Goal: Task Accomplishment & Management: Manage account settings

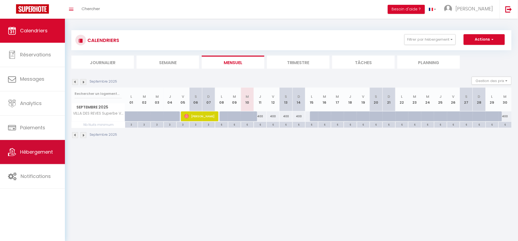
click at [25, 150] on span "Hébergement" at bounding box center [36, 152] width 33 height 7
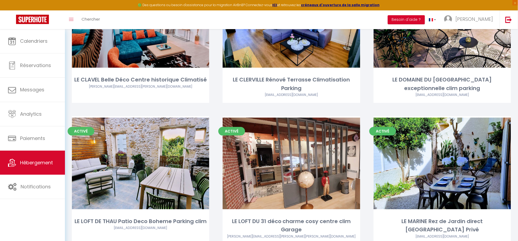
scroll to position [341, 0]
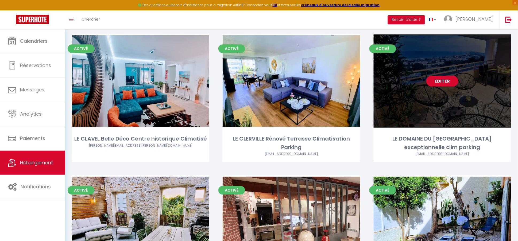
click at [438, 76] on link "Editer" at bounding box center [442, 81] width 32 height 11
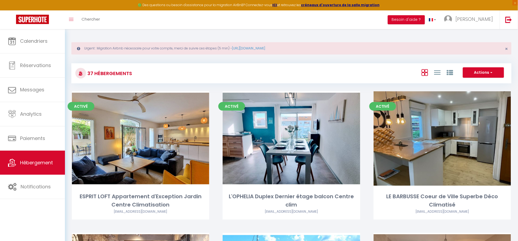
select select "3"
select select "2"
select select "1"
select select
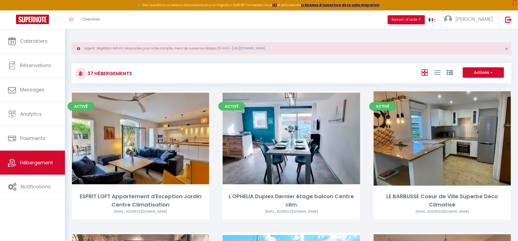
select select "28"
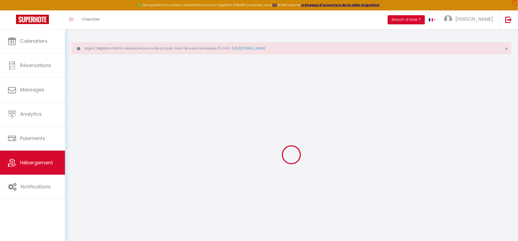
select select
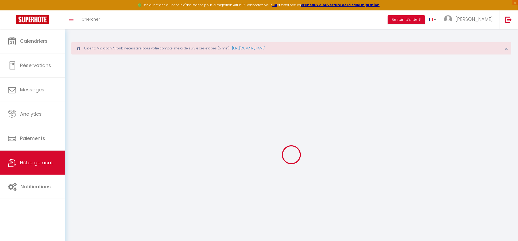
select select
checkbox input "false"
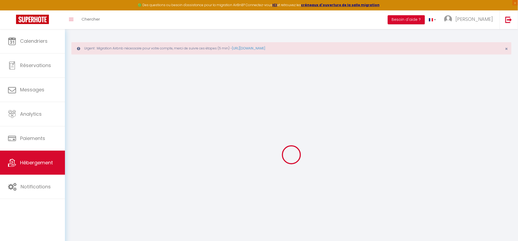
select select
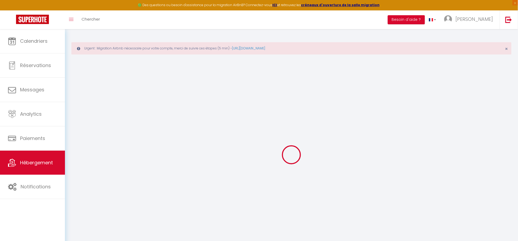
select select
checkbox input "false"
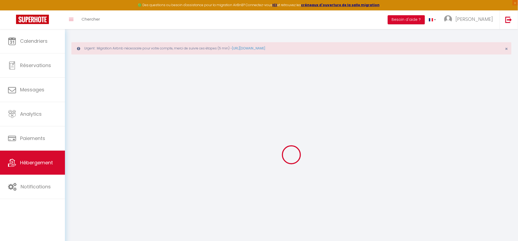
checkbox input "false"
select select
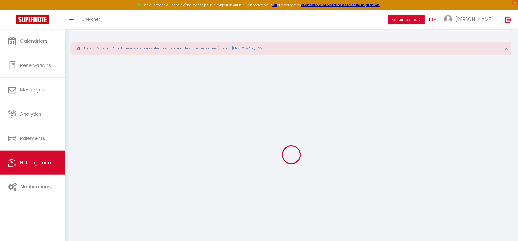
select select
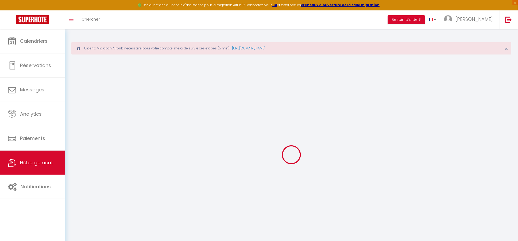
checkbox input "false"
select select
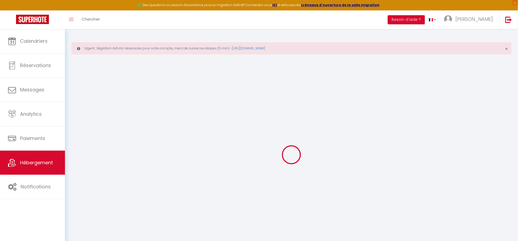
select select
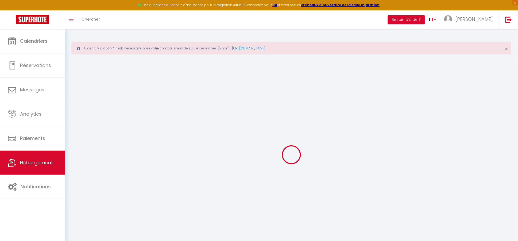
select select
checkbox input "false"
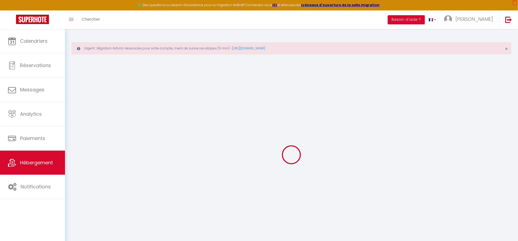
checkbox input "false"
select select
type input "LE DOMAINE DU [GEOGRAPHIC_DATA] exceptionnelle clim parking"
type input "Chantal"
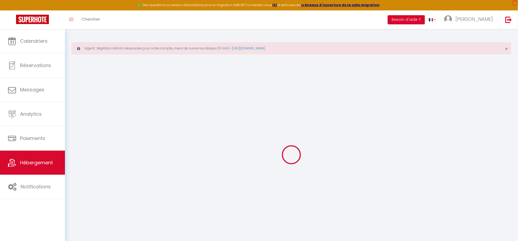
type input "GUIUI"
type input "488 montée des Pierres Blanches"
type input "34200"
type input "SETE"
select select "2"
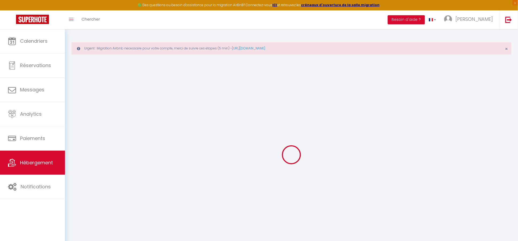
type input "150"
type input "50"
type input "600"
select select
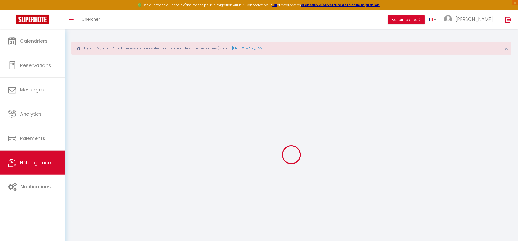
select select
type input "488 montée des Pierres Blanches"
type input "34200"
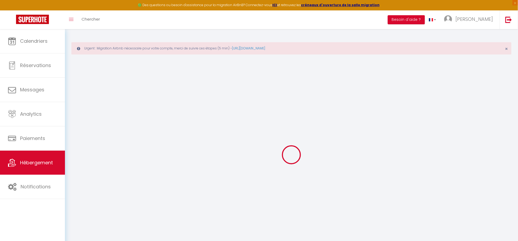
type input "Sète"
type input "[EMAIL_ADDRESS][DOMAIN_NAME]"
select select "6566"
checkbox input "true"
checkbox input "false"
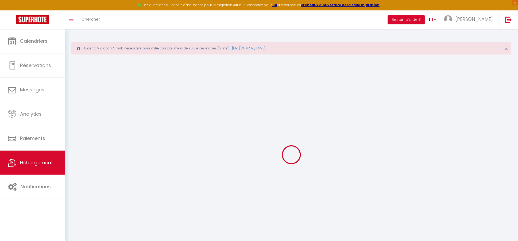
checkbox input "false"
type input "0"
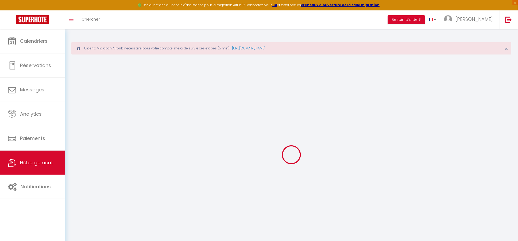
type input "0"
select select
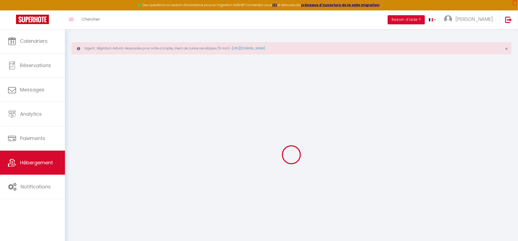
select select
checkbox input "true"
checkbox input "false"
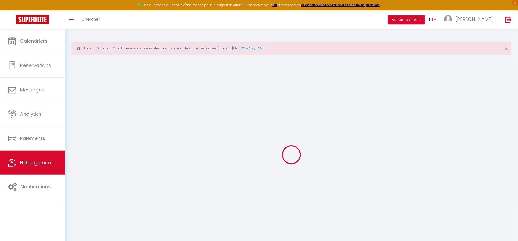
select select
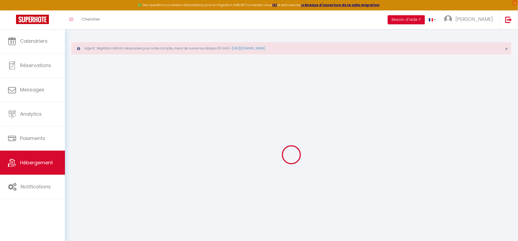
checkbox input "true"
checkbox input "false"
select select "23397"
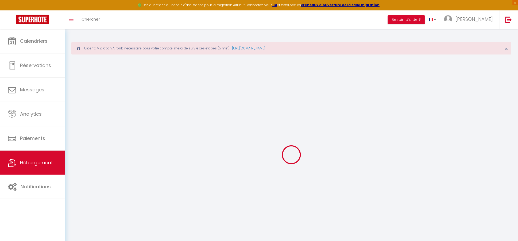
select select "25610"
checkbox input "true"
checkbox input "false"
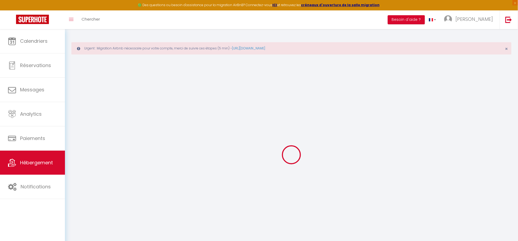
select select "14:00"
select select
select select "11:00"
select select "30"
select select "120"
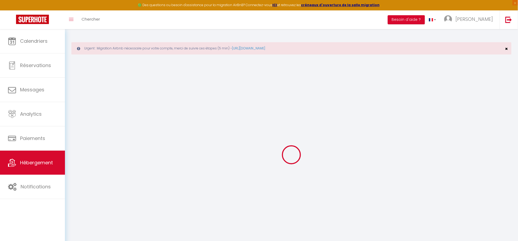
select select
checkbox input "true"
checkbox input "false"
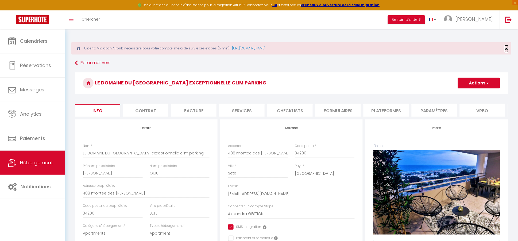
select select
checkbox input "true"
checkbox input "false"
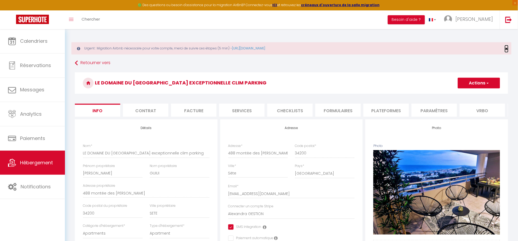
click at [506, 47] on span "×" at bounding box center [506, 48] width 3 height 7
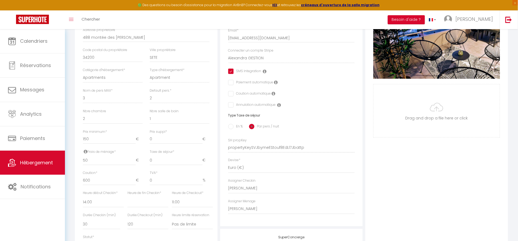
scroll to position [146, 0]
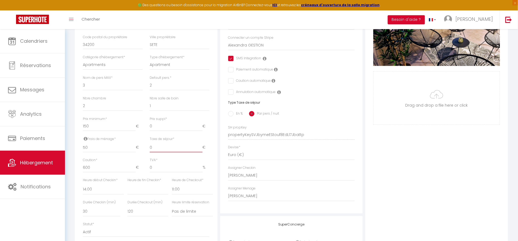
click at [161, 150] on input "0" at bounding box center [176, 148] width 53 height 10
click at [230, 114] on input "En %" at bounding box center [230, 113] width 5 height 5
radio input "true"
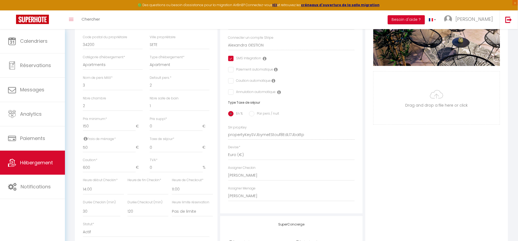
select select
checkbox input "true"
checkbox input "false"
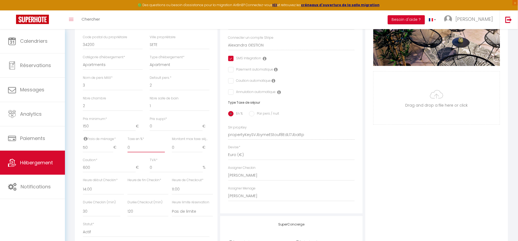
click at [133, 150] on input "0" at bounding box center [145, 148] width 37 height 10
type input "7"
select select
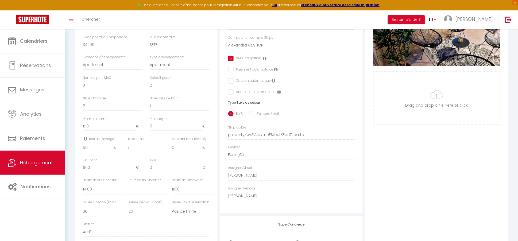
checkbox input "true"
checkbox input "false"
type input "7.4"
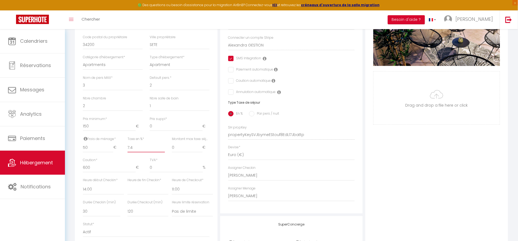
select select
checkbox input "true"
checkbox input "false"
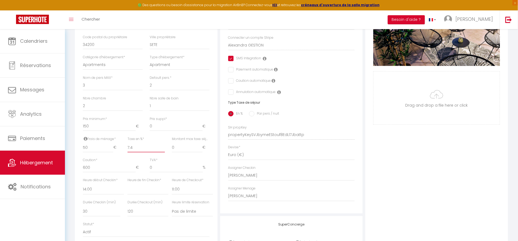
type input "7.42"
select select
checkbox input "true"
checkbox input "false"
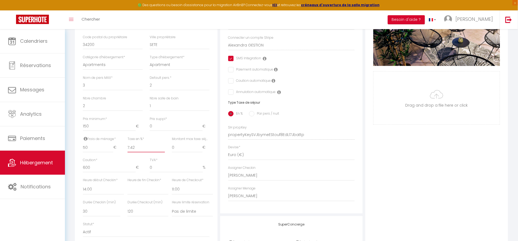
checkbox input "false"
type input "7.42"
click at [179, 148] on input "0" at bounding box center [187, 148] width 30 height 10
click at [180, 148] on input "0" at bounding box center [187, 148] width 30 height 10
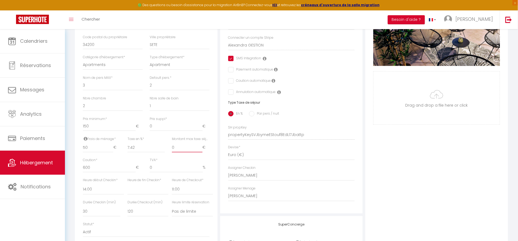
type input "4"
select select
checkbox input "true"
checkbox input "false"
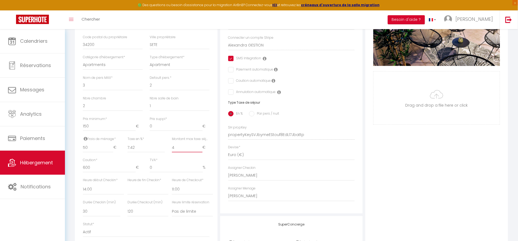
checkbox input "false"
type input "4.3"
select select
checkbox input "true"
checkbox input "false"
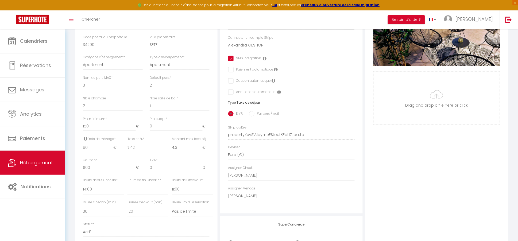
checkbox input "false"
type input "4.32"
select select
checkbox input "true"
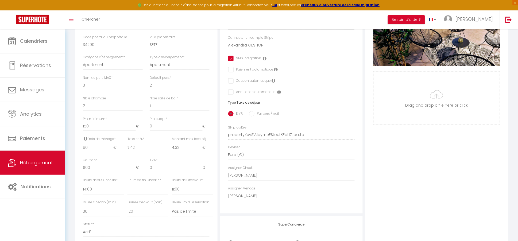
checkbox input "false"
select select
checkbox input "true"
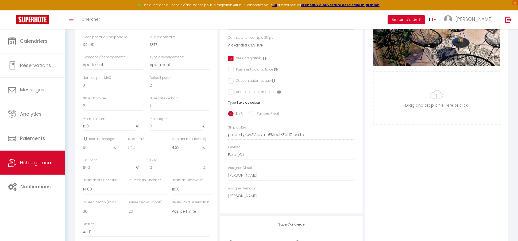
checkbox input "false"
type input "4.32"
click at [148, 149] on input "7.42" at bounding box center [145, 148] width 37 height 10
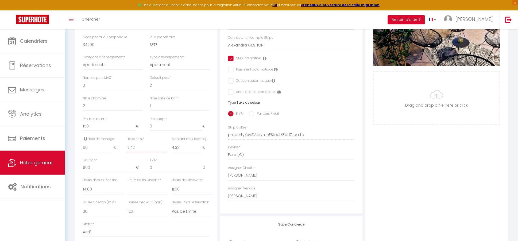
type input "7.4"
select select
checkbox input "true"
checkbox input "false"
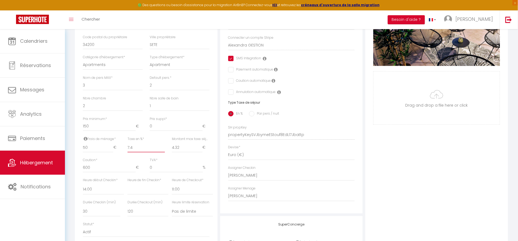
checkbox input "false"
type input "7"
select select
checkbox input "true"
checkbox input "false"
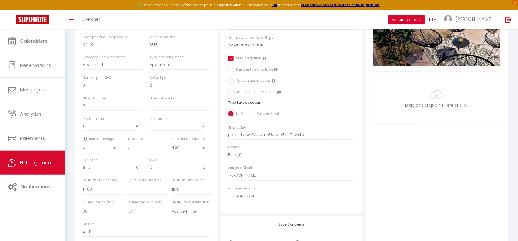
checkbox input "false"
type input "7.2"
select select
checkbox input "true"
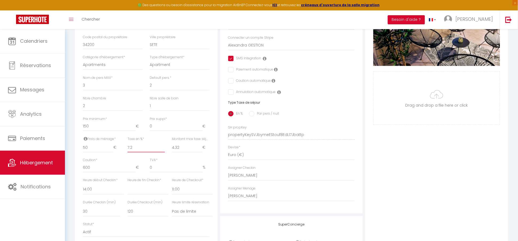
checkbox input "false"
type input "7.2"
click at [92, 148] on input "50" at bounding box center [98, 148] width 30 height 10
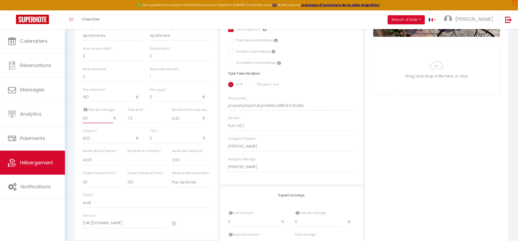
scroll to position [195, 0]
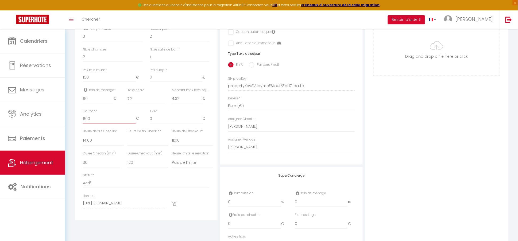
click at [105, 122] on input "600" at bounding box center [109, 119] width 53 height 10
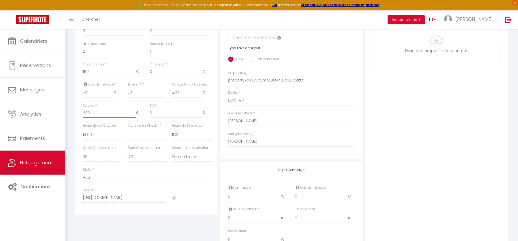
scroll to position [181, 0]
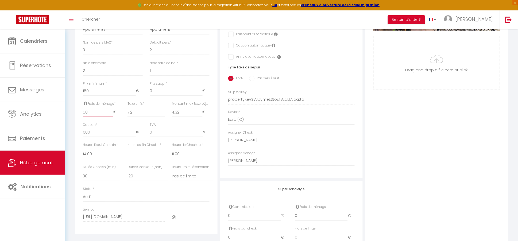
click at [89, 114] on input "50" at bounding box center [98, 113] width 30 height 10
type input "7"
select select
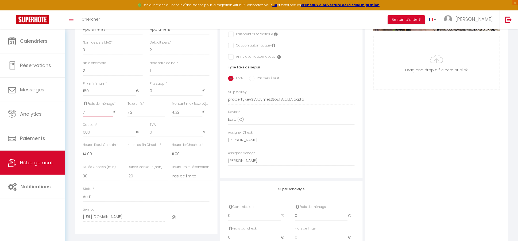
checkbox input "true"
checkbox input "false"
type input "70"
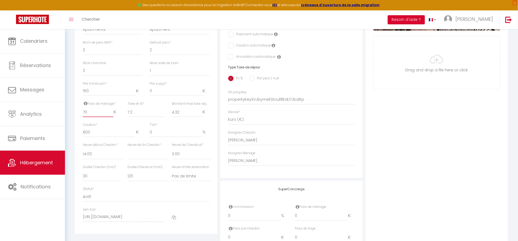
select select
checkbox input "true"
checkbox input "false"
click at [95, 135] on input "600" at bounding box center [109, 133] width 53 height 10
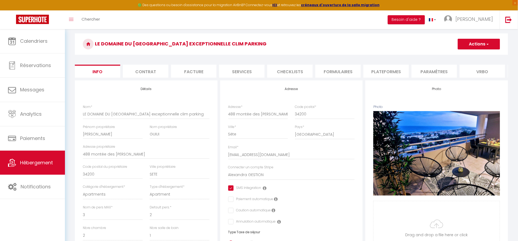
scroll to position [0, 0]
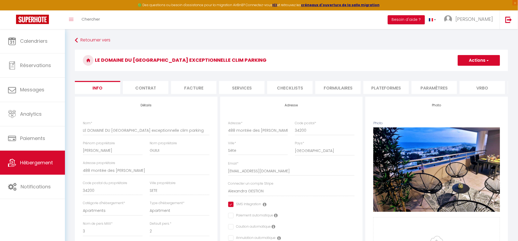
click at [477, 60] on button "Actions" at bounding box center [479, 60] width 42 height 11
click at [465, 73] on input "Enregistrer" at bounding box center [458, 71] width 20 height 5
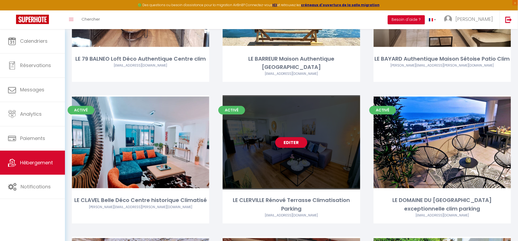
scroll to position [292, 0]
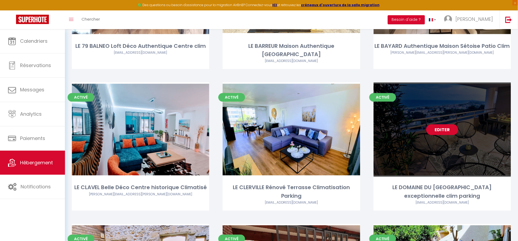
click at [442, 124] on link "Editer" at bounding box center [442, 129] width 32 height 11
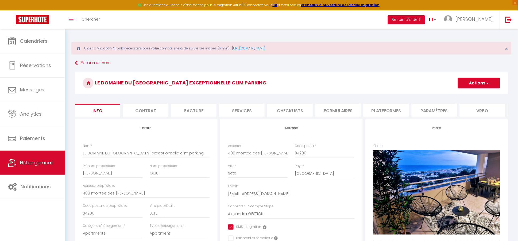
click at [382, 110] on li "Plateformes" at bounding box center [385, 110] width 45 height 13
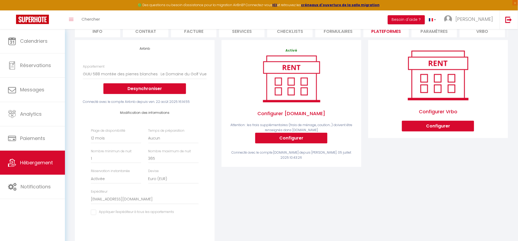
scroll to position [97, 0]
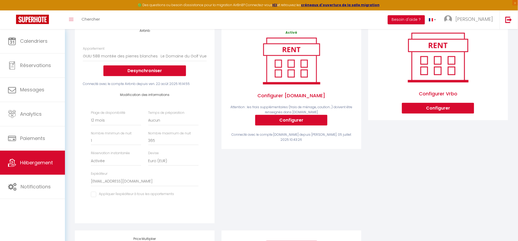
drag, startPoint x: 91, startPoint y: 196, endPoint x: 88, endPoint y: 198, distance: 3.5
click at [92, 196] on input "checkbox" at bounding box center [132, 194] width 83 height 5
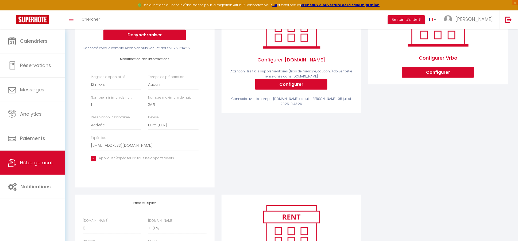
scroll to position [195, 0]
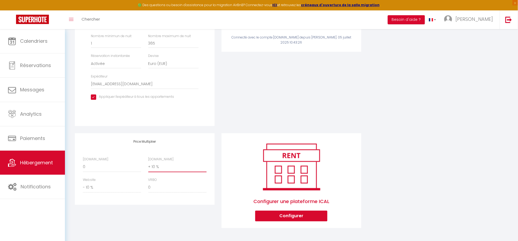
click at [164, 167] on select "0 + 1 % + 2 % + 3 % + 4 % + 5 % + 6 % + 7 % + 8 % + 9 %" at bounding box center [177, 167] width 58 height 10
click at [148, 162] on select "0 + 1 % + 2 % + 3 % + 4 % + 5 % + 6 % + 7 % + 8 % + 9 %" at bounding box center [177, 167] width 58 height 10
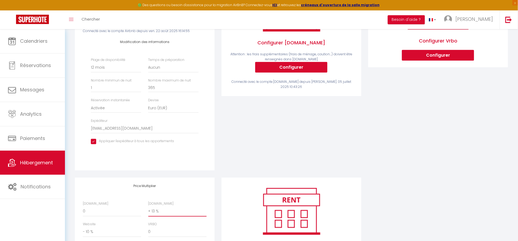
scroll to position [0, 0]
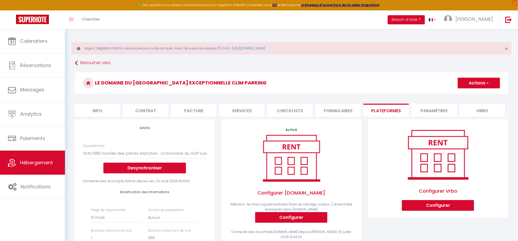
click at [471, 83] on button "Actions" at bounding box center [479, 83] width 42 height 11
click at [476, 96] on link "Enregistrer" at bounding box center [479, 94] width 42 height 7
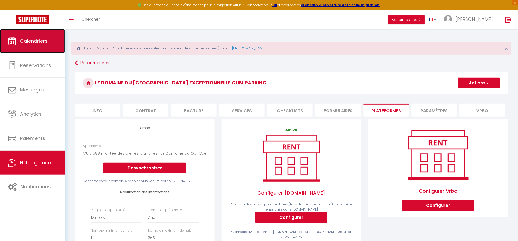
click at [47, 45] on link "Calendriers" at bounding box center [32, 41] width 65 height 24
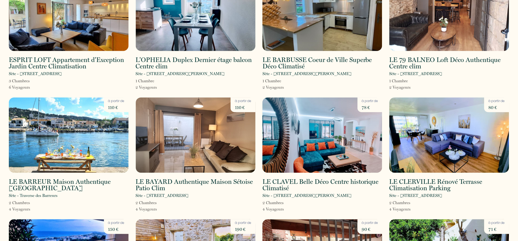
scroll to position [146, 0]
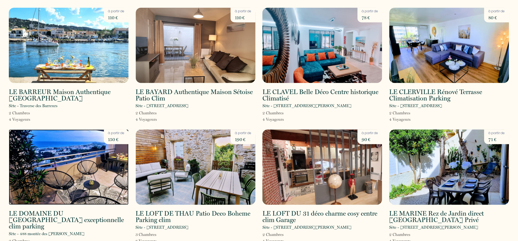
click at [71, 167] on img at bounding box center [69, 167] width 120 height 75
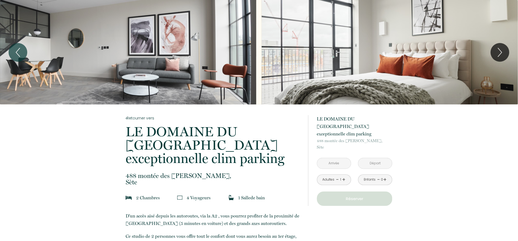
click at [337, 158] on input "text" at bounding box center [334, 163] width 34 height 10
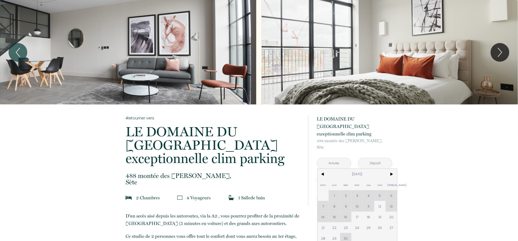
scroll to position [48, 0]
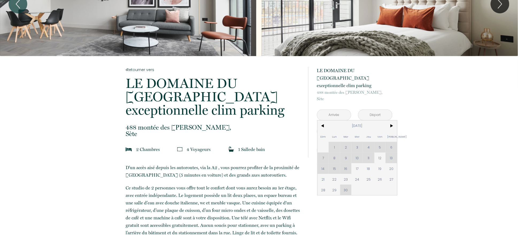
drag, startPoint x: 322, startPoint y: 172, endPoint x: 336, endPoint y: 132, distance: 41.8
click at [323, 174] on span "21" at bounding box center [322, 179] width 11 height 11
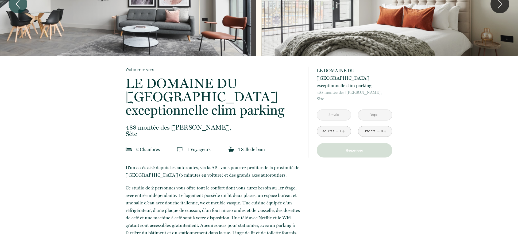
type input "Dim 21 Sep 2025"
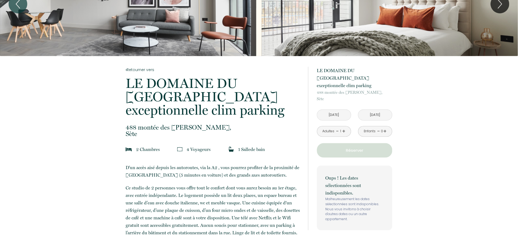
click at [377, 110] on input "Lun 22 Sep 2025" at bounding box center [375, 115] width 34 height 10
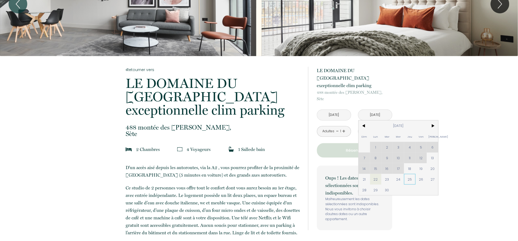
click at [413, 174] on span "25" at bounding box center [409, 179] width 11 height 11
type input "Jeu 25 Sep 2025"
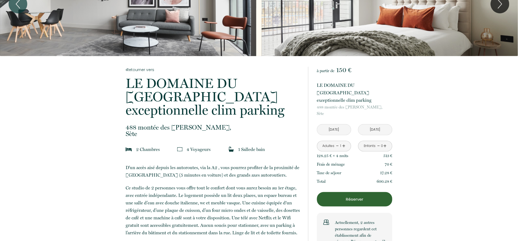
click at [343, 142] on link "+" at bounding box center [343, 146] width 3 height 8
click at [338, 125] on input "Dim 21 Sep 2025" at bounding box center [334, 130] width 34 height 10
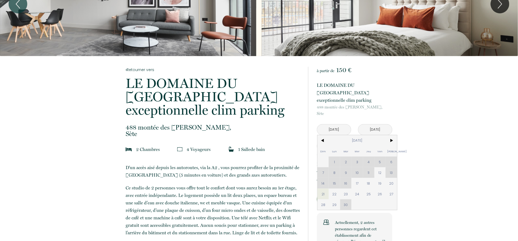
drag, startPoint x: 392, startPoint y: 133, endPoint x: 354, endPoint y: 153, distance: 42.5
click at [392, 135] on span ">" at bounding box center [391, 140] width 11 height 11
click at [347, 189] on span "21" at bounding box center [345, 194] width 11 height 11
type input "Mar 21 Oct 2025"
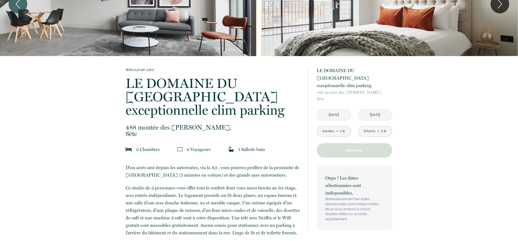
click at [373, 129] on div "Enfants" at bounding box center [370, 131] width 12 height 5
click at [380, 110] on input "Mer 22 Oct 2025" at bounding box center [375, 115] width 34 height 10
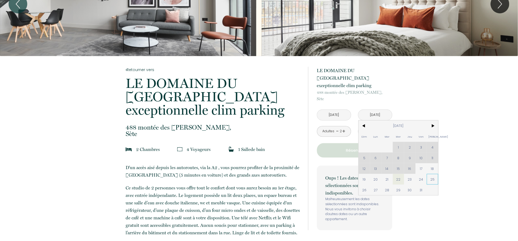
click at [431, 174] on span "25" at bounding box center [432, 179] width 11 height 11
type input "Sam 25 Oct 2025"
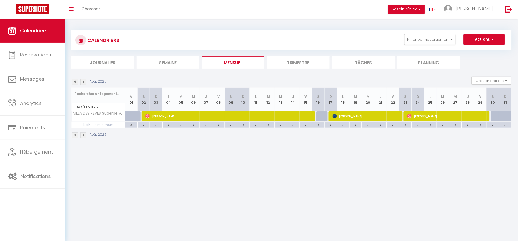
click at [480, 38] on button "Actions" at bounding box center [484, 39] width 41 height 11
click at [391, 169] on body "🟢 Des questions ou besoin d'assistance pour la migration AirBnB? Connectez-vous…" at bounding box center [259, 139] width 518 height 241
click at [480, 42] on button "Actions" at bounding box center [484, 39] width 41 height 11
drag, startPoint x: 396, startPoint y: 164, endPoint x: 400, endPoint y: 174, distance: 10.6
click at [396, 164] on body "🟢 Des questions ou besoin d'assistance pour la migration AirBnB? Connectez-vous…" at bounding box center [259, 139] width 518 height 241
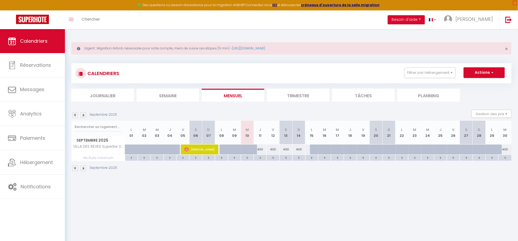
click at [193, 208] on body "🟢 Des questions ou besoin d'assistance pour la migration AirBnB? Connectez-vous…" at bounding box center [259, 149] width 518 height 241
